Goal: Task Accomplishment & Management: Manage account settings

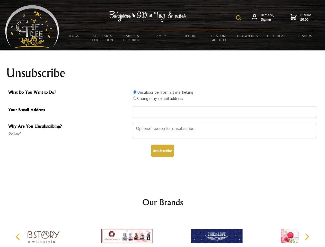
click at [239, 18] on img at bounding box center [238, 17] width 5 height 5
click at [163, 123] on div at bounding box center [224, 132] width 185 height 18
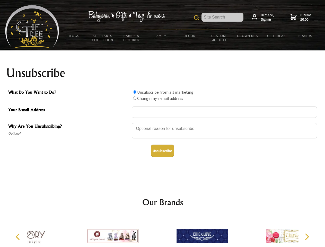
click at [135, 92] on input "What Do You Want to Do?" at bounding box center [134, 91] width 3 height 3
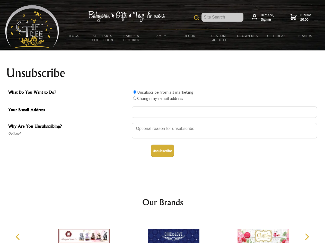
click at [135, 98] on input "What Do You Want to Do?" at bounding box center [134, 98] width 3 height 3
radio input "true"
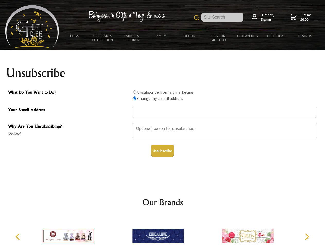
click at [162, 151] on button "Unsubscribe" at bounding box center [162, 151] width 23 height 12
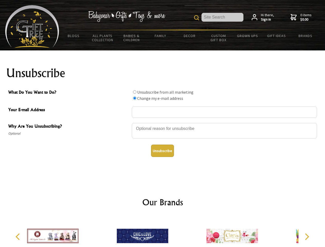
click at [19, 237] on icon "Previous" at bounding box center [18, 237] width 7 height 7
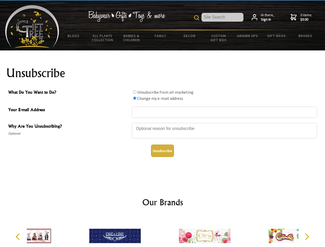
click at [307, 237] on icon "Next" at bounding box center [306, 237] width 7 height 7
